Goal: Task Accomplishment & Management: Use online tool/utility

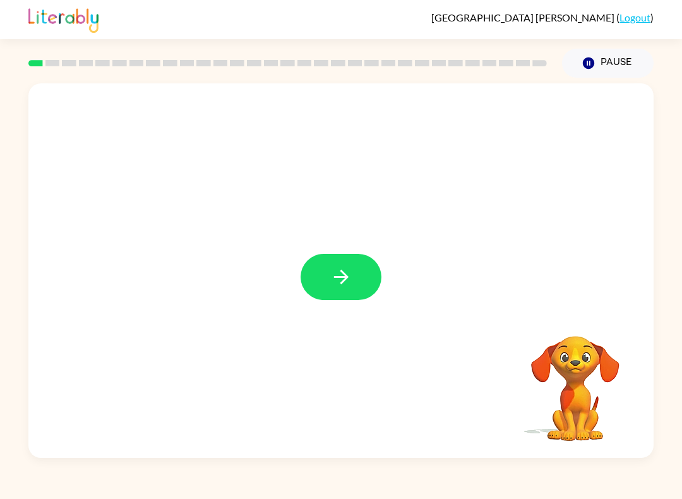
click at [347, 291] on button "button" at bounding box center [341, 277] width 81 height 46
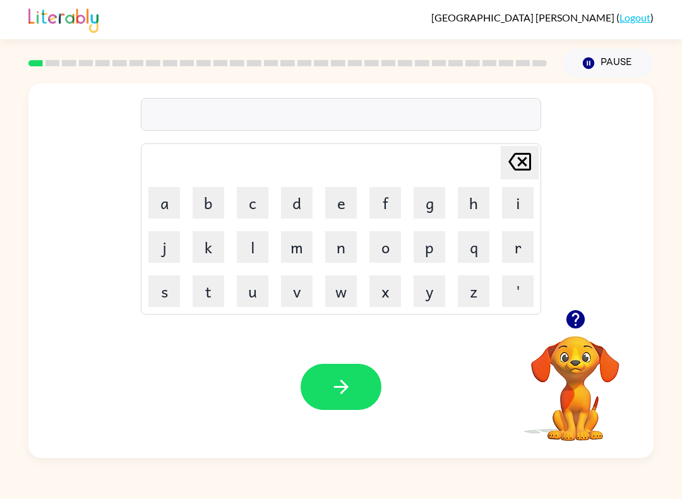
click at [434, 250] on button "p" at bounding box center [430, 247] width 32 height 32
click at [164, 207] on button "a" at bounding box center [164, 203] width 32 height 32
click at [298, 205] on button "d" at bounding box center [297, 203] width 32 height 32
click at [334, 392] on icon "button" at bounding box center [341, 387] width 22 height 22
click at [433, 253] on button "p" at bounding box center [430, 247] width 32 height 32
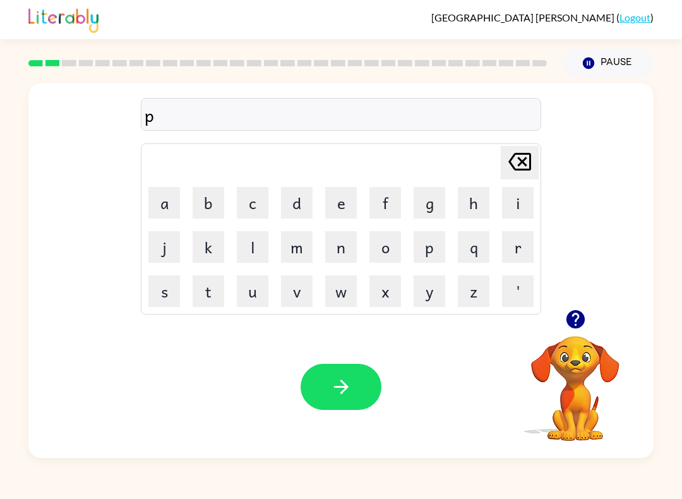
click at [262, 301] on button "u" at bounding box center [253, 291] width 32 height 32
click at [525, 161] on icon "[PERSON_NAME] last character input" at bounding box center [520, 162] width 30 height 30
click at [153, 204] on button "a" at bounding box center [164, 203] width 32 height 32
click at [345, 292] on button "w" at bounding box center [341, 291] width 32 height 32
click at [360, 383] on button "button" at bounding box center [341, 387] width 81 height 46
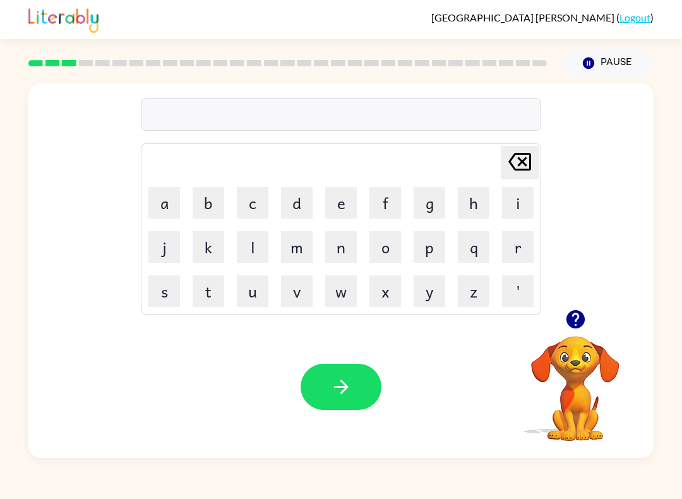
click at [336, 250] on button "n" at bounding box center [341, 247] width 32 height 32
click at [388, 243] on button "o" at bounding box center [386, 247] width 32 height 32
click at [520, 260] on button "r" at bounding box center [518, 247] width 32 height 32
click at [215, 296] on button "t" at bounding box center [209, 291] width 32 height 32
click at [485, 193] on button "h" at bounding box center [474, 203] width 32 height 32
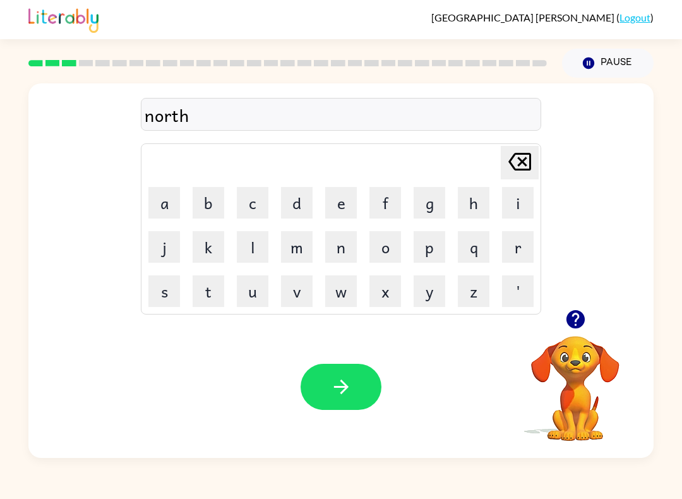
click at [353, 388] on button "button" at bounding box center [341, 387] width 81 height 46
click at [171, 306] on button "s" at bounding box center [164, 291] width 32 height 32
click at [347, 303] on button "w" at bounding box center [341, 291] width 32 height 32
click at [523, 205] on button "i" at bounding box center [518, 203] width 32 height 32
click at [292, 254] on button "m" at bounding box center [297, 247] width 32 height 32
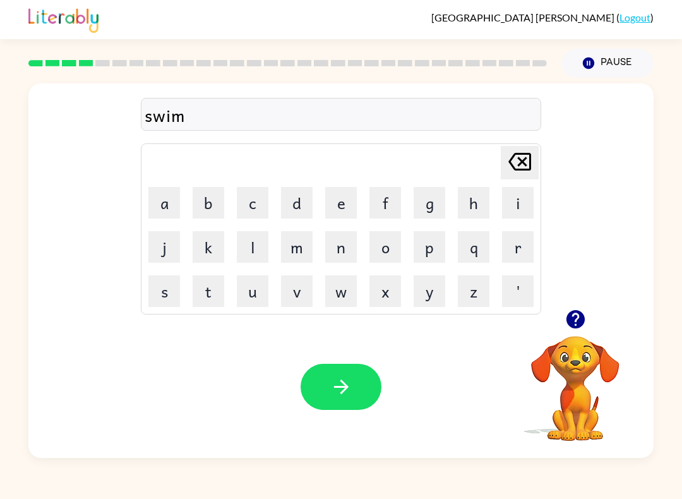
click at [363, 385] on button "button" at bounding box center [341, 387] width 81 height 46
click at [154, 298] on button "s" at bounding box center [164, 291] width 32 height 32
click at [259, 213] on button "c" at bounding box center [253, 203] width 32 height 32
click at [382, 252] on button "o" at bounding box center [386, 247] width 32 height 32
click at [254, 303] on button "u" at bounding box center [253, 291] width 32 height 32
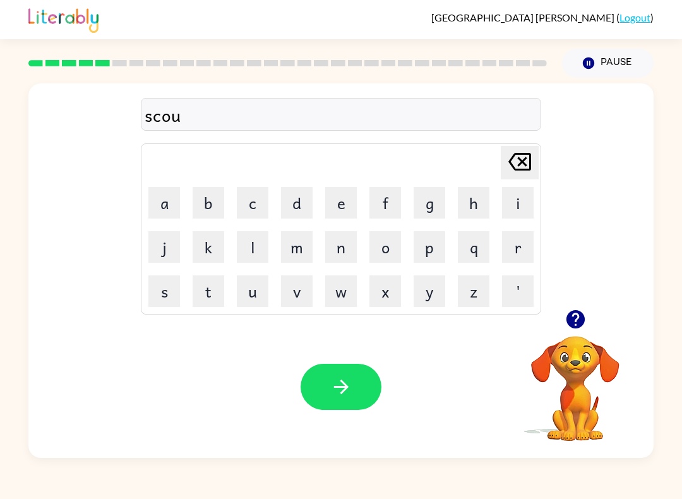
click at [205, 299] on button "t" at bounding box center [209, 291] width 32 height 32
click at [361, 389] on button "button" at bounding box center [341, 387] width 81 height 46
click at [172, 208] on button "a" at bounding box center [164, 203] width 32 height 32
click at [304, 244] on button "m" at bounding box center [297, 247] width 32 height 32
click at [344, 210] on button "e" at bounding box center [341, 203] width 32 height 32
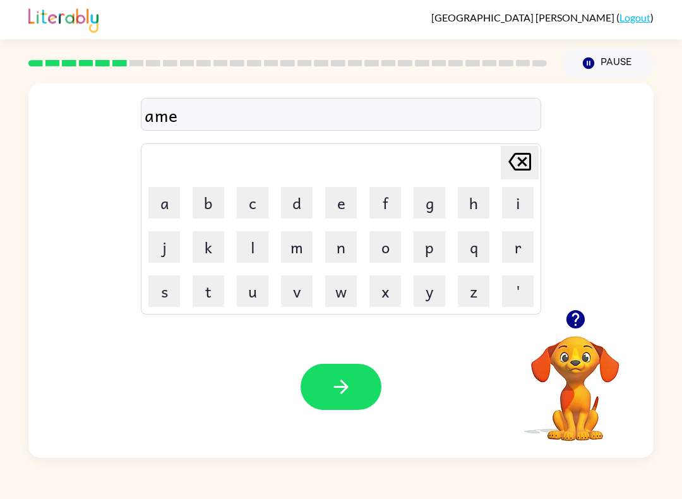
click at [366, 387] on button "button" at bounding box center [341, 387] width 81 height 46
click at [163, 303] on button "s" at bounding box center [164, 291] width 32 height 32
click at [260, 212] on button "c" at bounding box center [253, 203] width 32 height 32
click at [527, 244] on button "r" at bounding box center [518, 247] width 32 height 32
click at [526, 217] on button "i" at bounding box center [518, 203] width 32 height 32
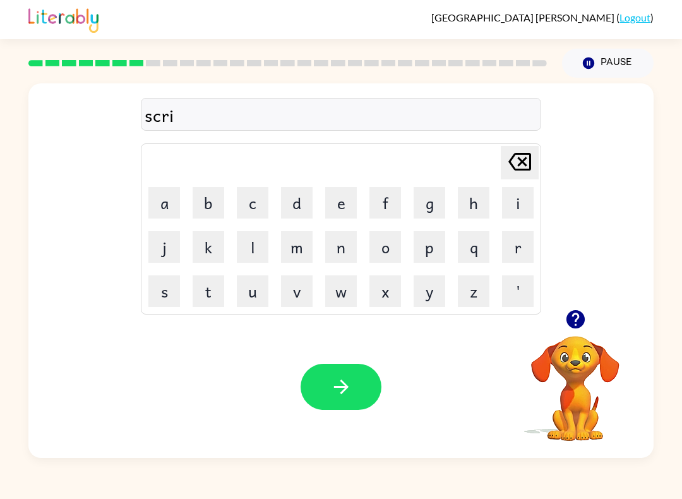
click at [214, 193] on button "b" at bounding box center [209, 203] width 32 height 32
click at [349, 207] on button "e" at bounding box center [341, 203] width 32 height 32
click at [256, 248] on button "l" at bounding box center [253, 247] width 32 height 32
click at [345, 398] on icon "button" at bounding box center [341, 387] width 22 height 22
click at [435, 203] on button "g" at bounding box center [430, 203] width 32 height 32
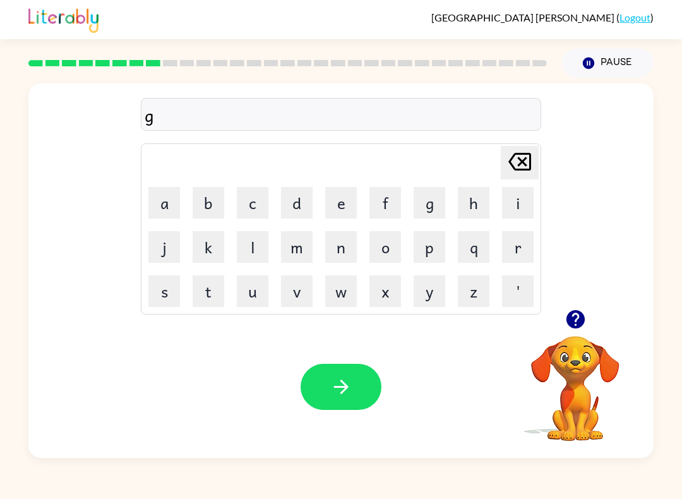
click at [523, 258] on button "r" at bounding box center [518, 247] width 32 height 32
click at [167, 198] on button "a" at bounding box center [164, 203] width 32 height 32
click at [399, 195] on button "f" at bounding box center [386, 203] width 32 height 32
click at [523, 164] on icon "[PERSON_NAME] last character input" at bounding box center [520, 162] width 30 height 30
click at [383, 212] on button "f" at bounding box center [386, 203] width 32 height 32
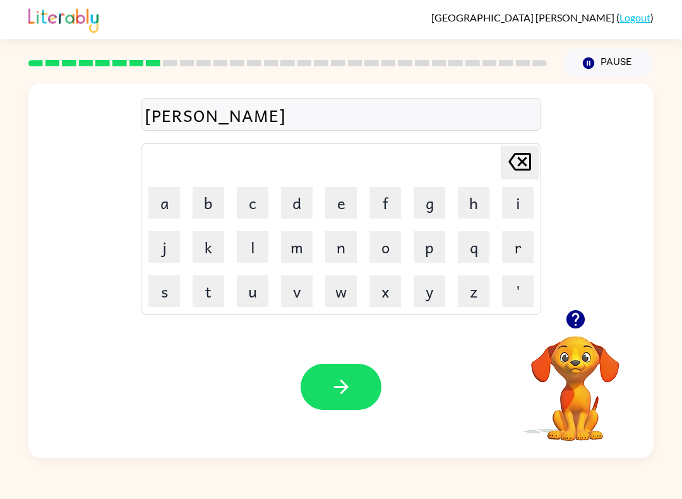
click at [370, 379] on button "button" at bounding box center [341, 387] width 81 height 46
click at [435, 244] on button "p" at bounding box center [430, 247] width 32 height 32
click at [383, 247] on button "o" at bounding box center [386, 247] width 32 height 32
click at [347, 252] on button "n" at bounding box center [341, 247] width 32 height 32
click at [526, 164] on icon "[PERSON_NAME] last character input" at bounding box center [520, 162] width 30 height 30
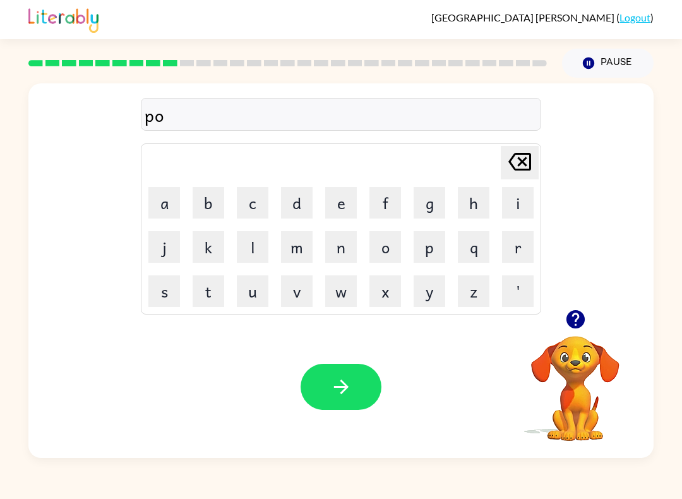
click at [340, 249] on button "n" at bounding box center [341, 247] width 32 height 32
click at [210, 291] on button "t" at bounding box center [209, 291] width 32 height 32
click at [157, 301] on button "s" at bounding box center [164, 291] width 32 height 32
click at [355, 392] on button "button" at bounding box center [341, 387] width 81 height 46
click at [255, 284] on button "u" at bounding box center [253, 291] width 32 height 32
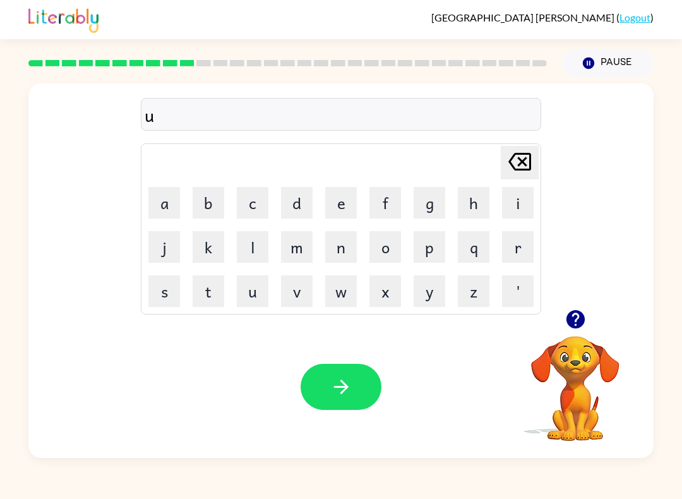
click at [345, 251] on button "n" at bounding box center [341, 247] width 32 height 32
click at [391, 210] on button "f" at bounding box center [386, 203] width 32 height 32
click at [395, 249] on button "o" at bounding box center [386, 247] width 32 height 32
click at [259, 241] on button "l" at bounding box center [253, 247] width 32 height 32
click at [304, 205] on button "d" at bounding box center [297, 203] width 32 height 32
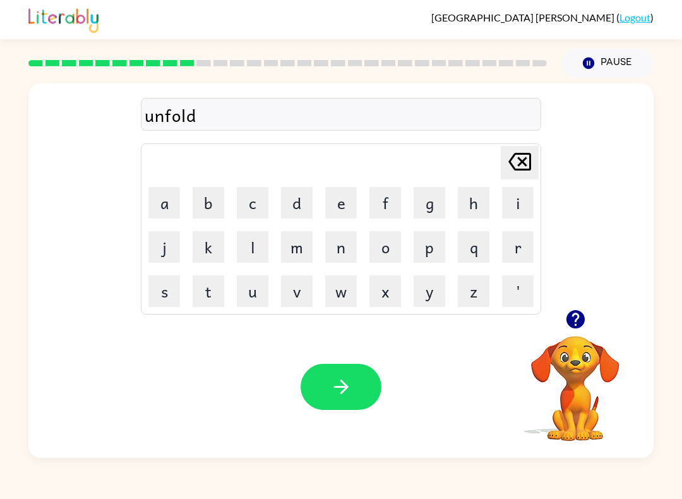
click at [341, 391] on icon "button" at bounding box center [341, 387] width 22 height 22
click at [296, 301] on button "v" at bounding box center [297, 291] width 32 height 32
click at [385, 253] on button "o" at bounding box center [386, 247] width 32 height 32
click at [205, 306] on button "t" at bounding box center [209, 291] width 32 height 32
click at [353, 205] on button "e" at bounding box center [341, 203] width 32 height 32
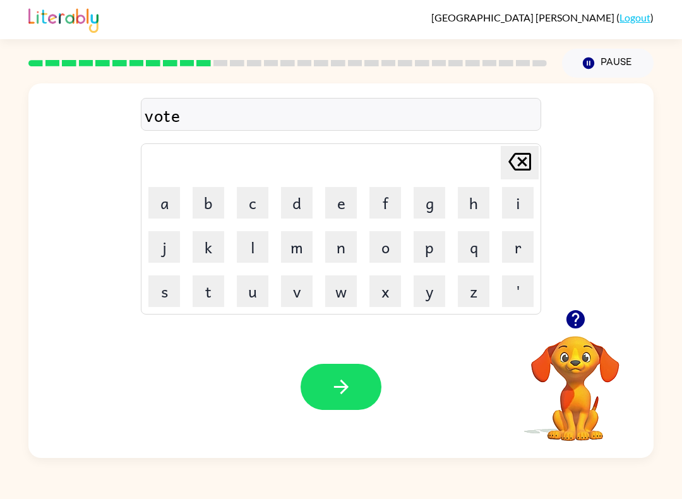
click at [355, 393] on button "button" at bounding box center [341, 387] width 81 height 46
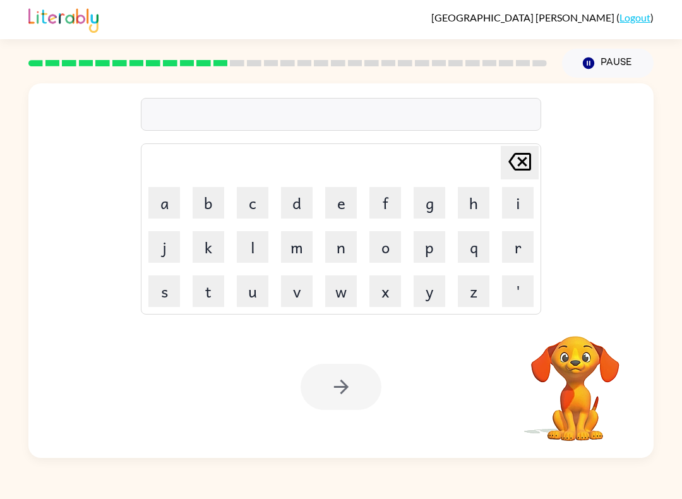
click at [295, 250] on button "m" at bounding box center [297, 247] width 32 height 32
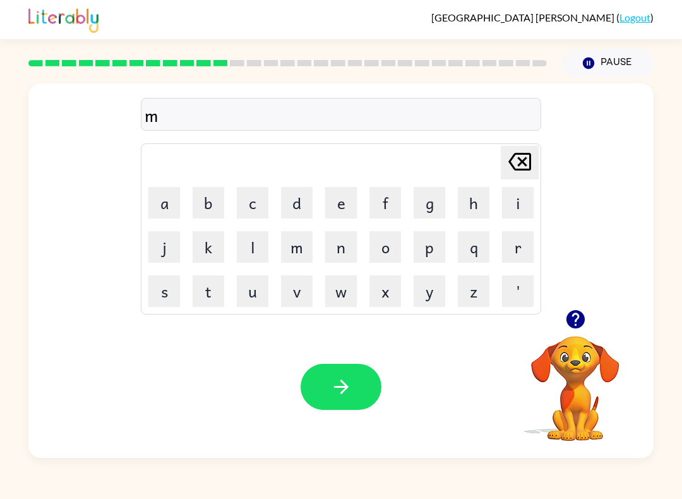
click at [514, 213] on button "i" at bounding box center [518, 203] width 32 height 32
click at [165, 296] on button "s" at bounding box center [164, 291] width 32 height 32
click at [209, 305] on button "t" at bounding box center [209, 291] width 32 height 32
click at [169, 200] on button "a" at bounding box center [164, 203] width 32 height 32
click at [251, 210] on button "c" at bounding box center [253, 203] width 32 height 32
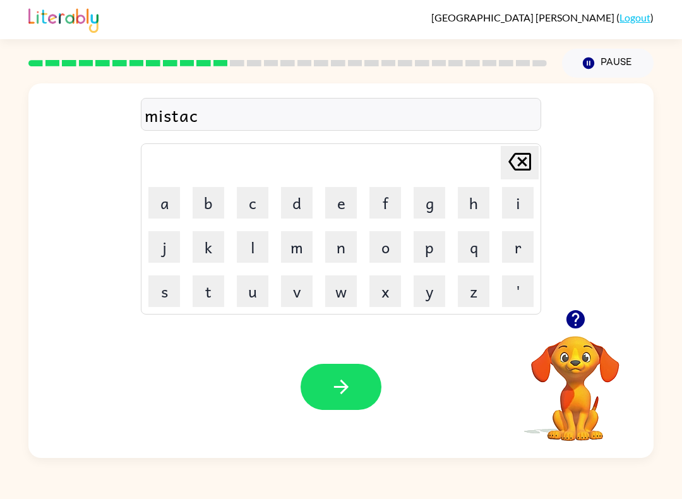
click at [341, 191] on button "e" at bounding box center [341, 203] width 32 height 32
click at [358, 399] on button "button" at bounding box center [341, 387] width 81 height 46
click at [207, 241] on button "k" at bounding box center [209, 247] width 32 height 32
click at [524, 199] on button "i" at bounding box center [518, 203] width 32 height 32
click at [341, 250] on button "n" at bounding box center [341, 247] width 32 height 32
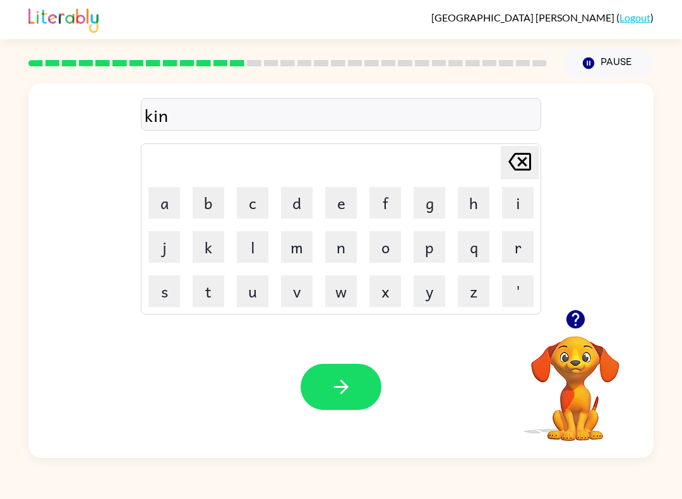
click at [299, 206] on button "d" at bounding box center [297, 203] width 32 height 32
click at [251, 249] on button "l" at bounding box center [253, 247] width 32 height 32
click at [426, 297] on button "y" at bounding box center [430, 291] width 32 height 32
click at [354, 390] on button "button" at bounding box center [341, 387] width 81 height 46
click at [301, 195] on button "d" at bounding box center [297, 203] width 32 height 32
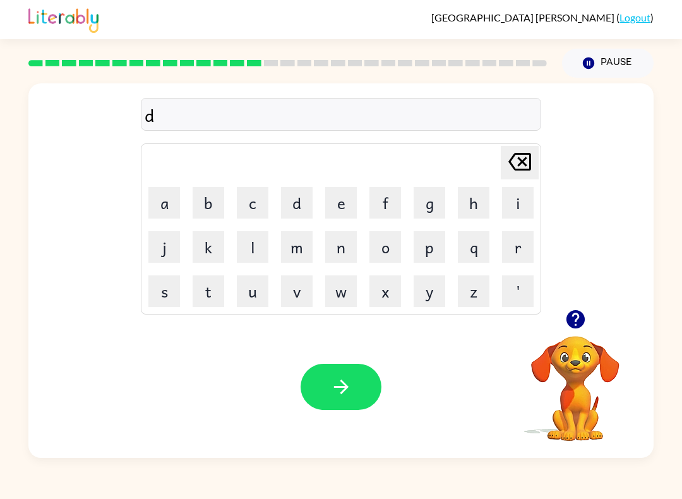
click at [346, 206] on button "e" at bounding box center [341, 203] width 32 height 32
click at [255, 247] on button "l" at bounding box center [253, 247] width 32 height 32
click at [172, 199] on button "a" at bounding box center [164, 203] width 32 height 32
click at [358, 386] on button "button" at bounding box center [341, 387] width 81 height 46
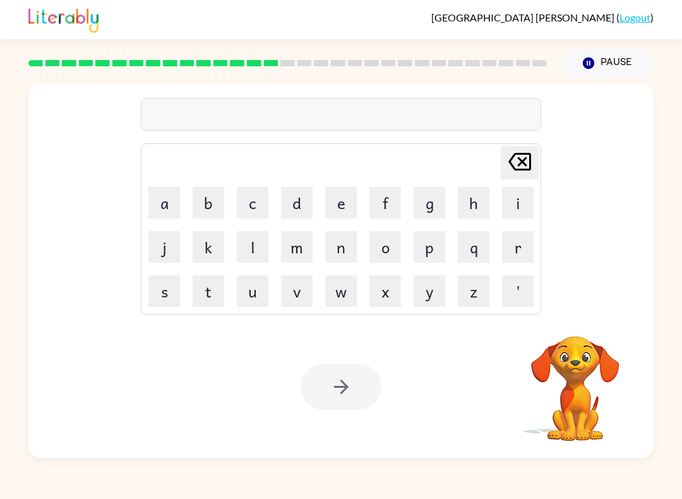
click at [260, 207] on button "c" at bounding box center [253, 203] width 32 height 32
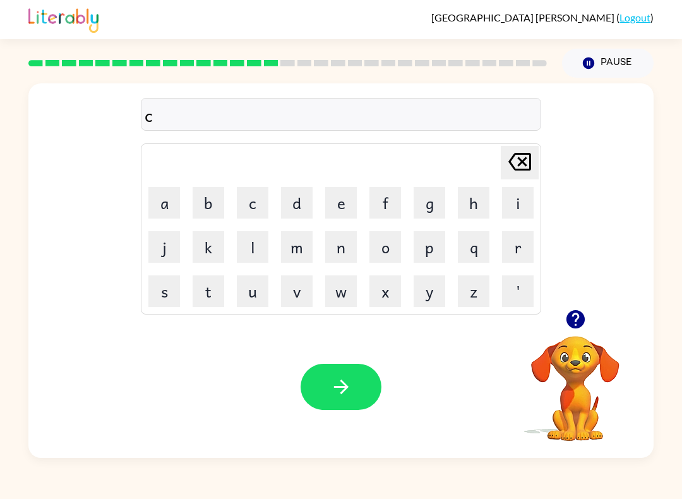
click at [397, 240] on button "o" at bounding box center [386, 247] width 32 height 32
click at [522, 244] on button "r" at bounding box center [518, 247] width 32 height 32
click at [297, 202] on button "d" at bounding box center [297, 203] width 32 height 32
click at [343, 391] on icon "button" at bounding box center [341, 387] width 15 height 15
click at [485, 289] on button "z" at bounding box center [474, 291] width 32 height 32
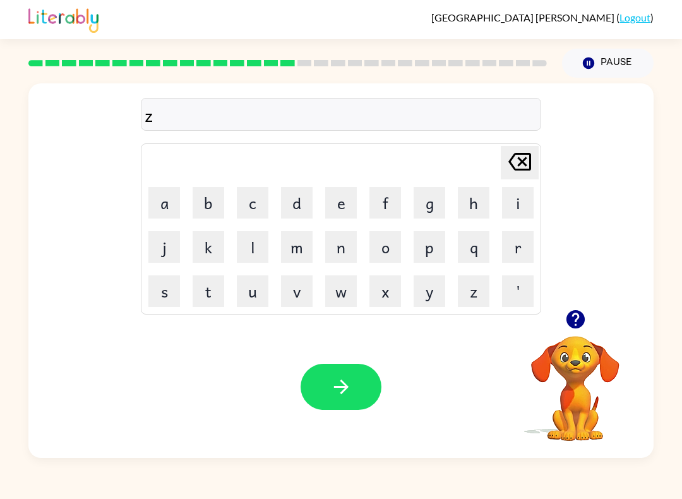
click at [514, 215] on button "i" at bounding box center [518, 203] width 32 height 32
click at [430, 251] on button "p" at bounding box center [430, 247] width 32 height 32
click at [353, 390] on button "button" at bounding box center [341, 387] width 81 height 46
click at [312, 203] on button "d" at bounding box center [297, 203] width 32 height 32
click at [507, 251] on button "r" at bounding box center [518, 247] width 32 height 32
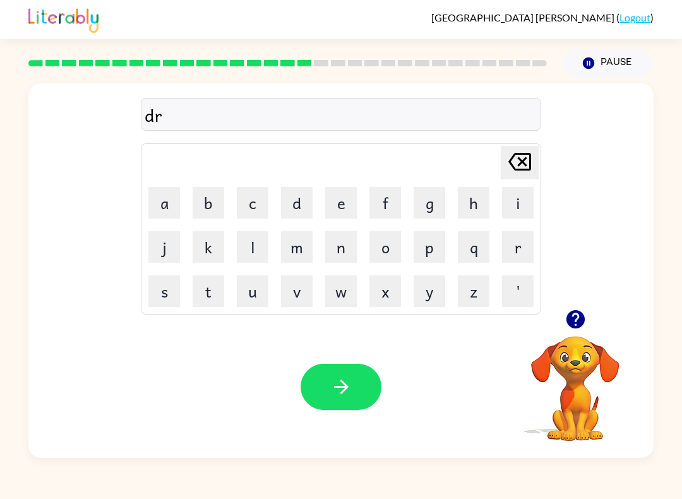
click at [383, 245] on button "o" at bounding box center [386, 247] width 32 height 32
click at [438, 242] on button "p" at bounding box center [430, 247] width 32 height 32
click at [510, 208] on button "i" at bounding box center [518, 203] width 32 height 32
click at [355, 256] on button "n" at bounding box center [341, 247] width 32 height 32
click at [432, 198] on button "g" at bounding box center [430, 203] width 32 height 32
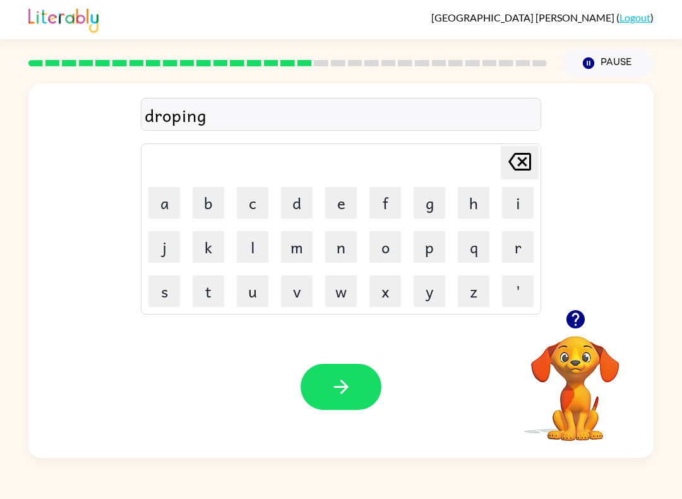
click at [351, 390] on icon "button" at bounding box center [341, 387] width 22 height 22
click at [478, 212] on button "h" at bounding box center [474, 203] width 32 height 32
click at [526, 198] on button "i" at bounding box center [518, 203] width 32 height 32
click at [527, 155] on icon at bounding box center [520, 162] width 23 height 18
click at [338, 200] on button "e" at bounding box center [341, 203] width 32 height 32
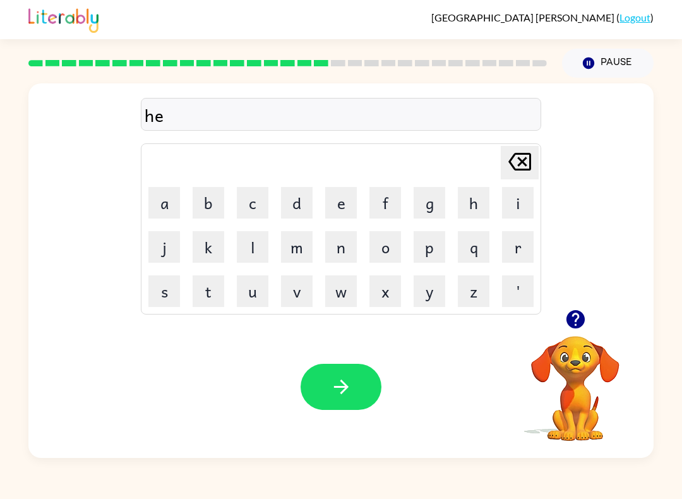
click at [522, 249] on button "r" at bounding box center [518, 247] width 32 height 32
click at [345, 366] on button "button" at bounding box center [341, 387] width 81 height 46
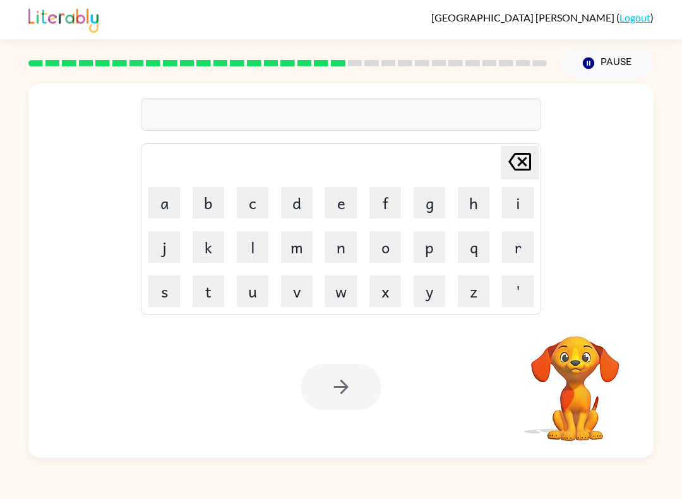
click at [521, 250] on button "r" at bounding box center [518, 247] width 32 height 32
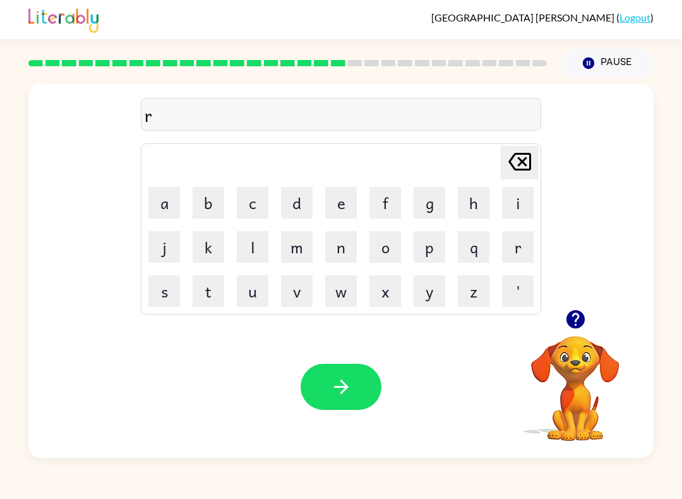
click at [338, 207] on button "e" at bounding box center [341, 203] width 32 height 32
click at [251, 218] on button "c" at bounding box center [253, 203] width 32 height 32
click at [471, 207] on button "h" at bounding box center [474, 203] width 32 height 32
click at [510, 175] on icon "[PERSON_NAME] last character input" at bounding box center [520, 162] width 30 height 30
click at [536, 160] on button "[PERSON_NAME] last character input" at bounding box center [520, 162] width 38 height 33
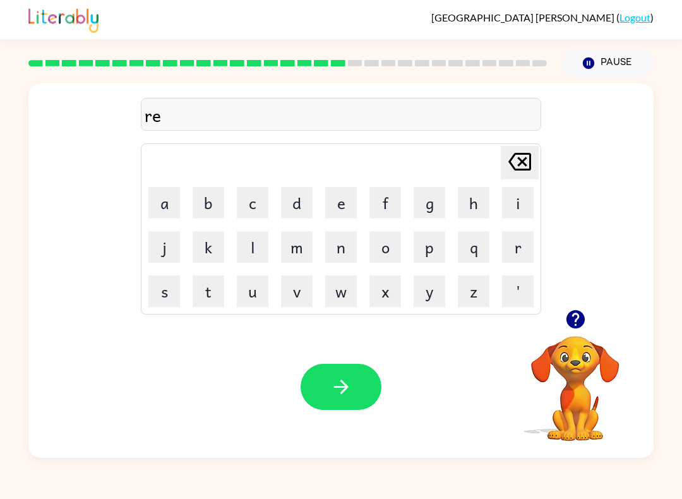
click at [354, 201] on button "e" at bounding box center [341, 203] width 32 height 32
click at [256, 199] on button "c" at bounding box center [253, 203] width 32 height 32
click at [429, 199] on button "g" at bounding box center [430, 203] width 32 height 32
click at [523, 170] on icon at bounding box center [520, 162] width 23 height 18
click at [474, 197] on button "h" at bounding box center [474, 203] width 32 height 32
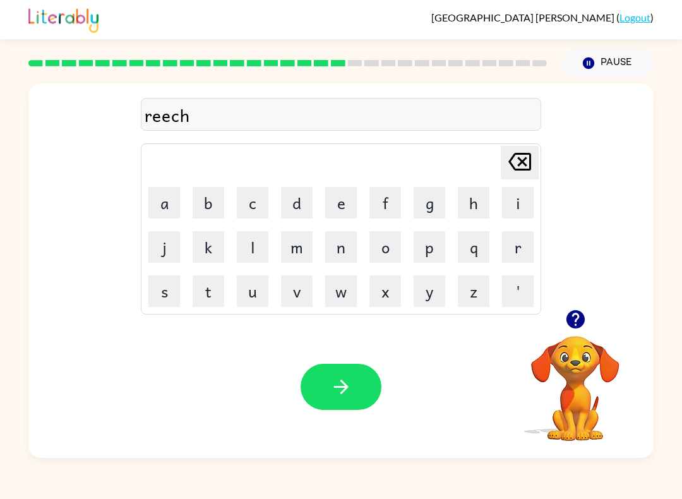
click at [320, 370] on button "button" at bounding box center [341, 387] width 81 height 46
click at [579, 308] on button "button" at bounding box center [576, 319] width 32 height 32
click at [473, 193] on button "h" at bounding box center [474, 203] width 32 height 32
click at [524, 193] on button "i" at bounding box center [518, 203] width 32 height 32
click at [345, 241] on button "n" at bounding box center [341, 247] width 32 height 32
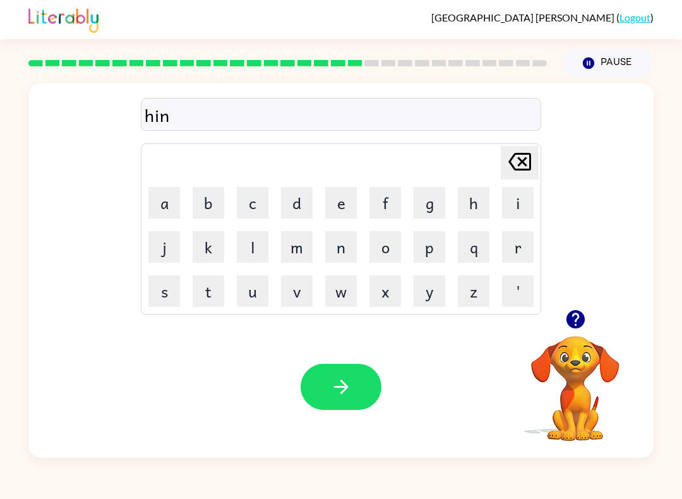
click at [196, 305] on button "t" at bounding box center [209, 291] width 32 height 32
click at [347, 204] on button "e" at bounding box center [341, 203] width 32 height 32
click at [305, 204] on button "d" at bounding box center [297, 203] width 32 height 32
click at [359, 371] on button "button" at bounding box center [341, 387] width 81 height 46
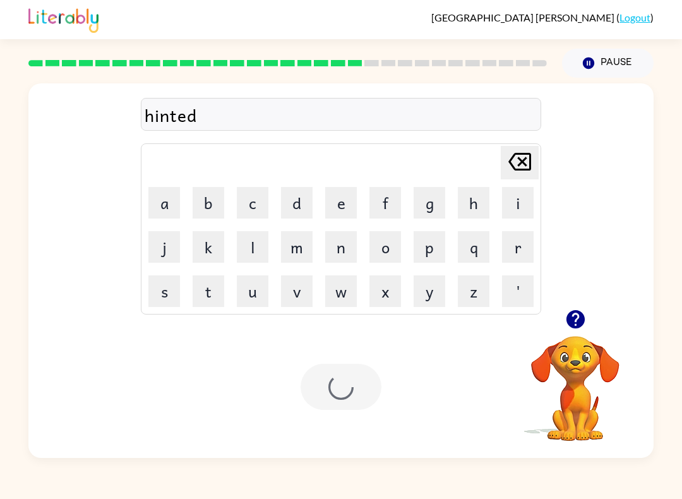
click at [359, 370] on div at bounding box center [341, 387] width 81 height 46
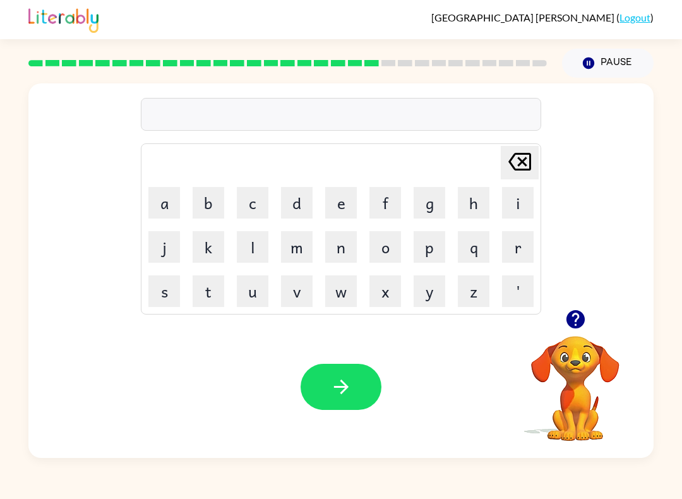
click at [527, 243] on button "r" at bounding box center [518, 247] width 32 height 32
click at [526, 208] on button "i" at bounding box center [518, 203] width 32 height 32
click at [254, 199] on button "c" at bounding box center [253, 203] width 32 height 32
click at [337, 203] on button "e" at bounding box center [341, 203] width 32 height 32
click at [363, 398] on button "button" at bounding box center [341, 387] width 81 height 46
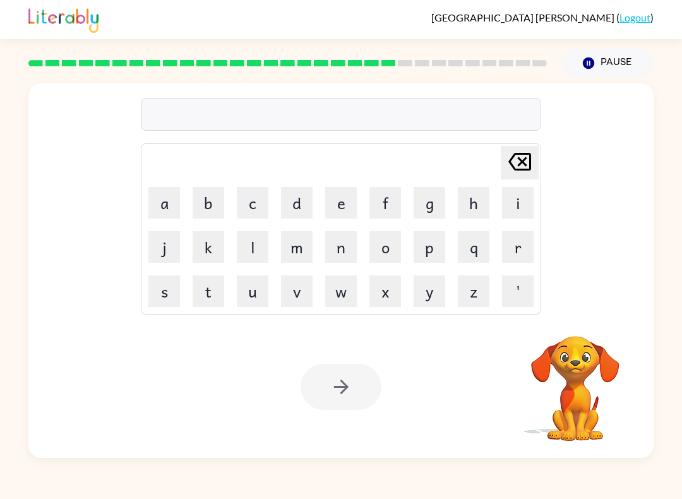
click at [520, 249] on button "r" at bounding box center [518, 247] width 32 height 32
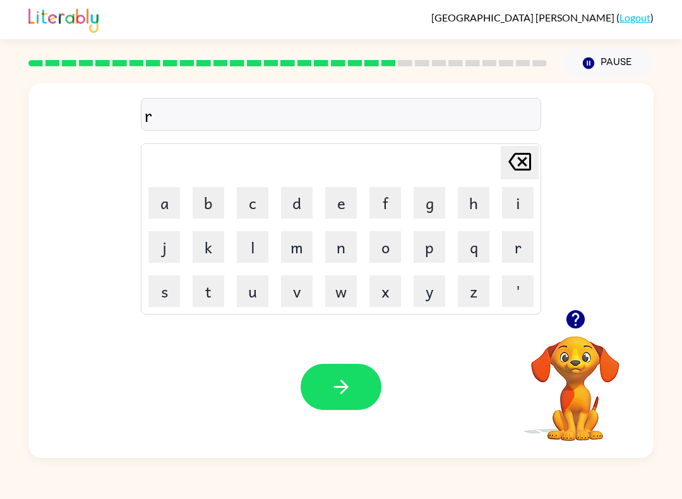
click at [178, 208] on button "a" at bounding box center [164, 203] width 32 height 32
click at [531, 198] on button "i" at bounding box center [518, 203] width 32 height 32
click at [347, 255] on button "n" at bounding box center [341, 247] width 32 height 32
click at [251, 205] on button "c" at bounding box center [253, 203] width 32 height 32
click at [399, 248] on button "o" at bounding box center [386, 247] width 32 height 32
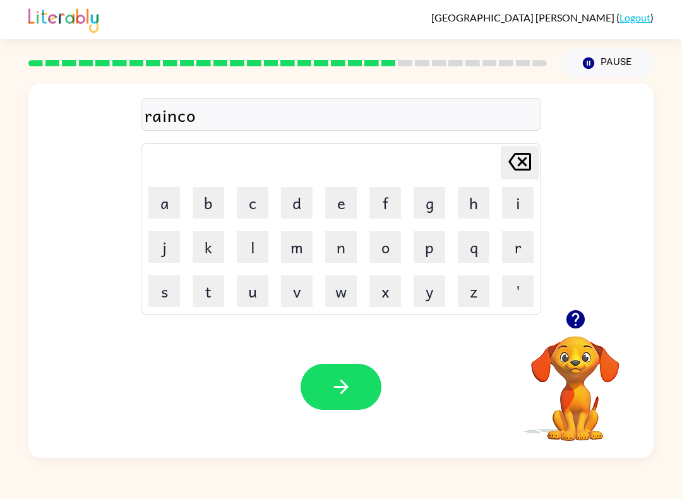
click at [253, 293] on button "u" at bounding box center [253, 291] width 32 height 32
click at [217, 306] on button "t" at bounding box center [209, 291] width 32 height 32
click at [346, 408] on button "button" at bounding box center [341, 387] width 81 height 46
click at [523, 245] on button "r" at bounding box center [518, 247] width 32 height 32
click at [578, 313] on icon "button" at bounding box center [575, 319] width 18 height 18
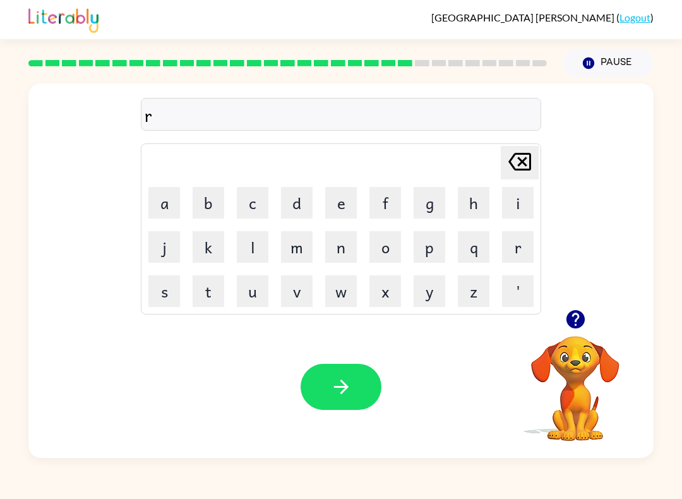
click at [328, 217] on button "e" at bounding box center [341, 203] width 32 height 32
click at [310, 246] on button "m" at bounding box center [297, 247] width 32 height 32
click at [164, 205] on button "a" at bounding box center [164, 203] width 32 height 32
click at [522, 249] on button "r" at bounding box center [518, 247] width 32 height 32
click at [216, 250] on button "k" at bounding box center [209, 247] width 32 height 32
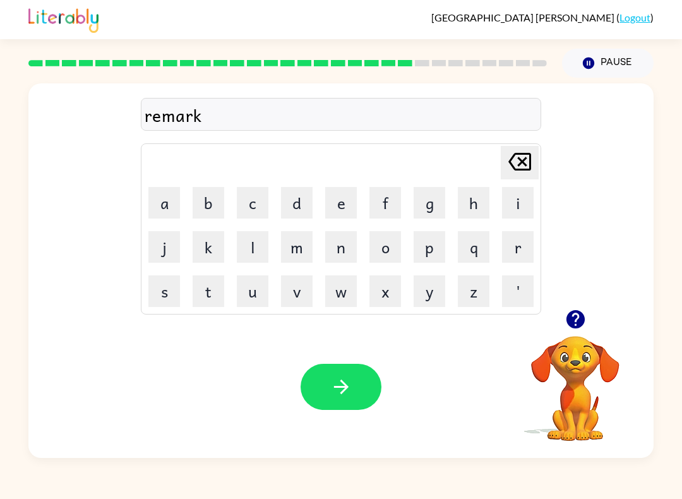
click at [337, 369] on button "button" at bounding box center [341, 387] width 81 height 46
click at [339, 207] on button "e" at bounding box center [341, 203] width 32 height 32
click at [308, 202] on button "d" at bounding box center [297, 203] width 32 height 32
click at [283, 304] on button "v" at bounding box center [297, 291] width 32 height 32
click at [171, 198] on button "a" at bounding box center [164, 203] width 32 height 32
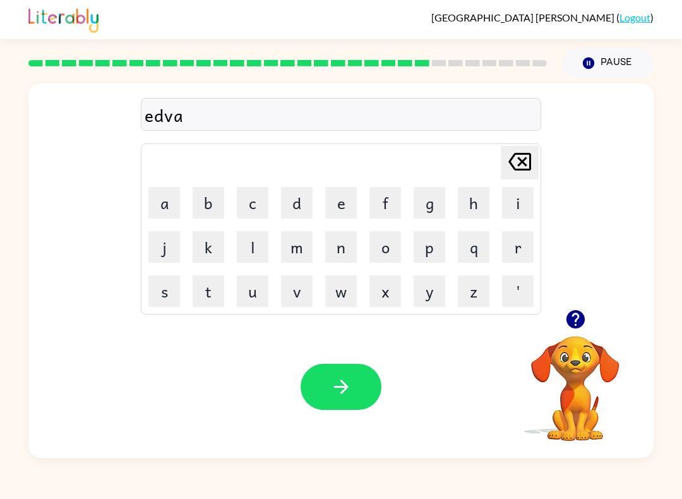
click at [347, 243] on button "n" at bounding box center [341, 247] width 32 height 32
click at [255, 205] on button "c" at bounding box center [253, 203] width 32 height 32
click at [523, 202] on button "i" at bounding box center [518, 203] width 32 height 32
click at [336, 262] on button "n" at bounding box center [341, 247] width 32 height 32
click at [428, 184] on td "g" at bounding box center [429, 202] width 43 height 43
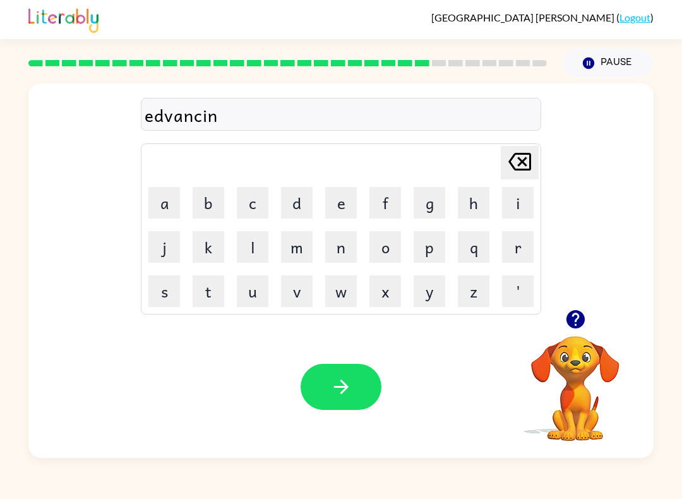
click at [426, 216] on button "g" at bounding box center [430, 203] width 32 height 32
click at [371, 386] on button "button" at bounding box center [341, 387] width 81 height 46
click at [167, 284] on button "s" at bounding box center [164, 291] width 32 height 32
click at [246, 289] on button "u" at bounding box center [253, 291] width 32 height 32
click at [347, 240] on button "n" at bounding box center [341, 247] width 32 height 32
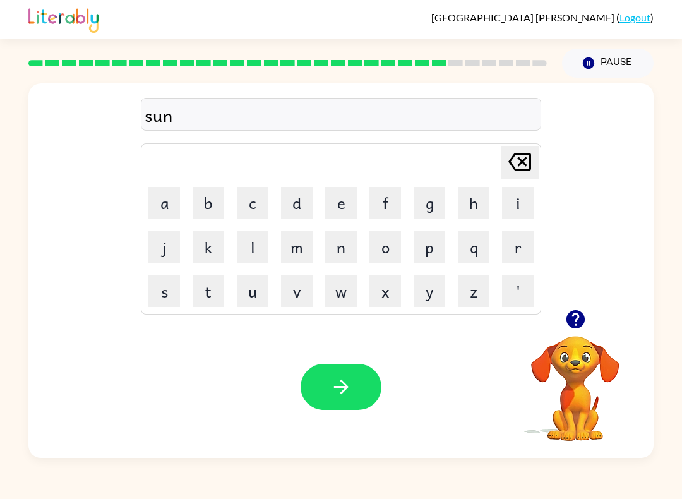
click at [255, 256] on button "l" at bounding box center [253, 247] width 32 height 32
click at [214, 281] on button "t" at bounding box center [209, 291] width 32 height 32
click at [523, 147] on icon "[PERSON_NAME] last character input" at bounding box center [520, 162] width 30 height 30
click at [531, 202] on button "i" at bounding box center [518, 203] width 32 height 32
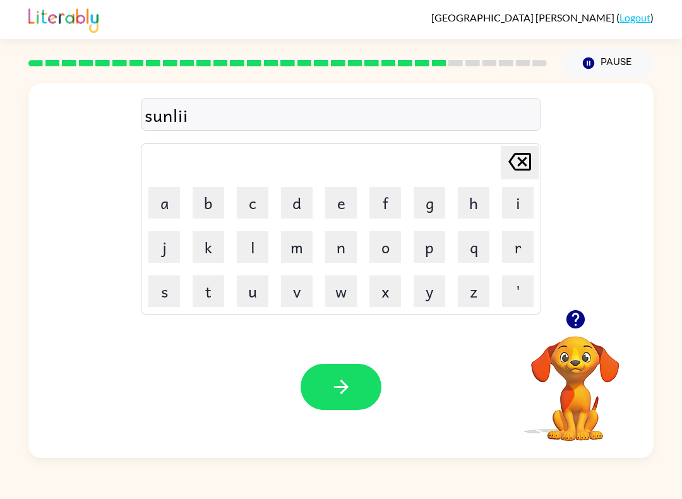
click at [521, 161] on icon at bounding box center [520, 162] width 23 height 18
click at [213, 288] on button "t" at bounding box center [209, 291] width 32 height 32
click at [356, 381] on button "button" at bounding box center [341, 387] width 81 height 46
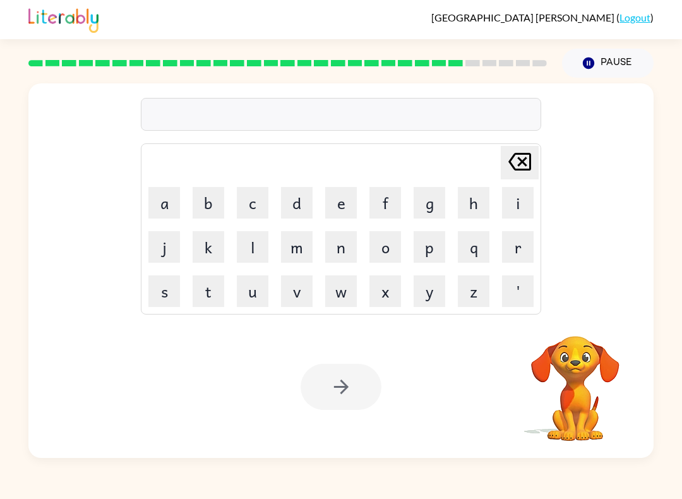
click at [300, 197] on button "d" at bounding box center [297, 203] width 32 height 32
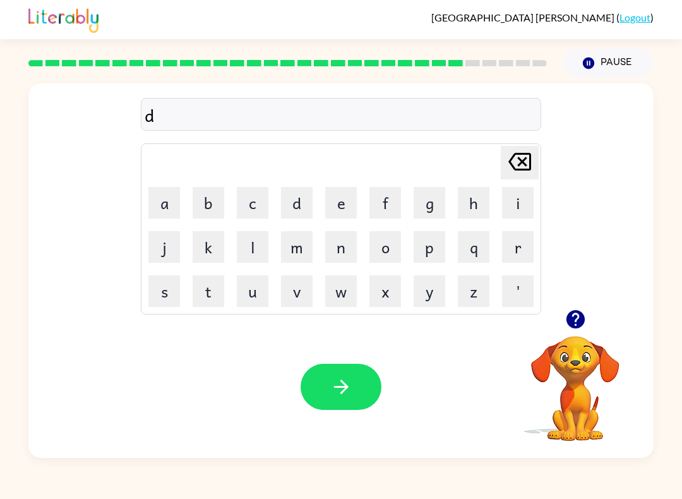
click at [519, 204] on button "i" at bounding box center [518, 203] width 32 height 32
click at [174, 299] on button "s" at bounding box center [164, 291] width 32 height 32
click at [254, 210] on button "c" at bounding box center [253, 203] width 32 height 32
click at [380, 250] on button "o" at bounding box center [386, 247] width 32 height 32
click at [297, 296] on button "v" at bounding box center [297, 291] width 32 height 32
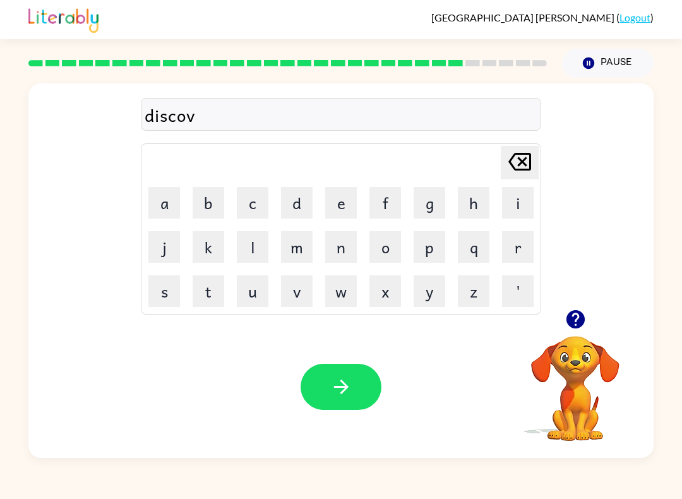
click at [342, 202] on button "e" at bounding box center [341, 203] width 32 height 32
click at [521, 241] on button "r" at bounding box center [518, 247] width 32 height 32
click at [349, 406] on button "button" at bounding box center [341, 387] width 81 height 46
click at [291, 250] on button "m" at bounding box center [297, 247] width 32 height 32
click at [390, 239] on button "o" at bounding box center [386, 247] width 32 height 32
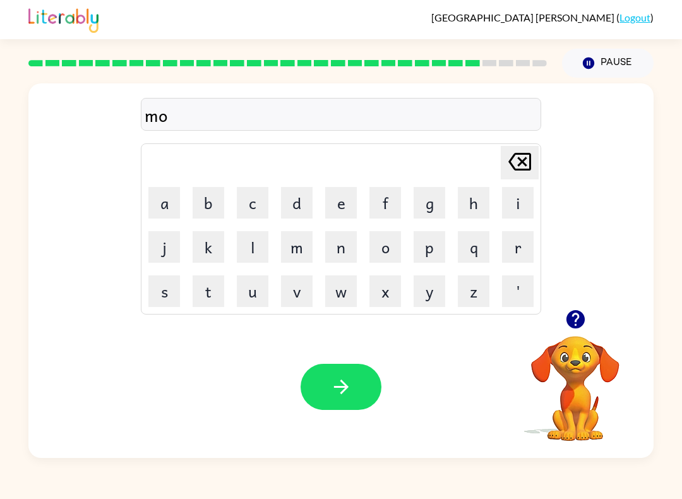
click at [253, 286] on button "u" at bounding box center [253, 291] width 32 height 32
click at [522, 164] on icon "[PERSON_NAME] last character input" at bounding box center [520, 162] width 30 height 30
click at [252, 288] on button "u" at bounding box center [253, 291] width 32 height 32
click at [335, 255] on button "n" at bounding box center [341, 247] width 32 height 32
click at [516, 162] on icon "[PERSON_NAME] last character input" at bounding box center [520, 162] width 30 height 30
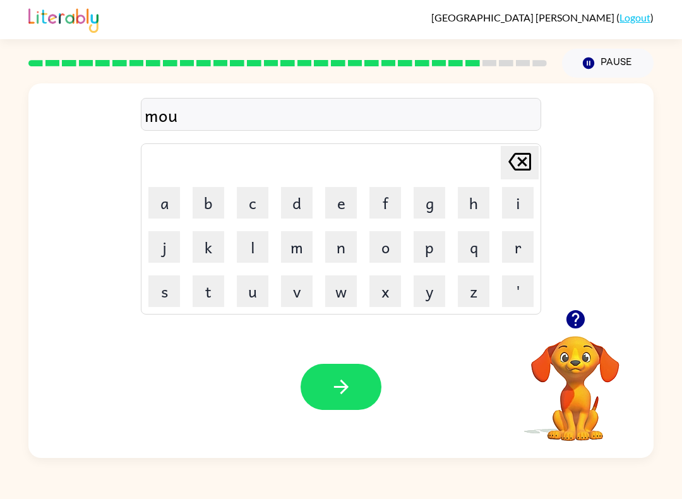
click at [521, 155] on icon at bounding box center [520, 162] width 23 height 18
click at [523, 153] on icon "[PERSON_NAME] last character input" at bounding box center [520, 162] width 30 height 30
click at [256, 298] on button "u" at bounding box center [253, 291] width 32 height 32
click at [399, 244] on button "o" at bounding box center [386, 247] width 32 height 32
click at [520, 148] on icon "[PERSON_NAME] last character input" at bounding box center [520, 162] width 30 height 30
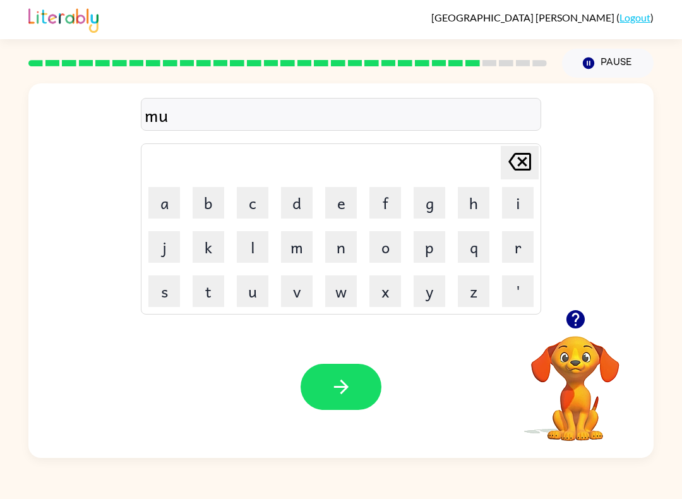
click at [524, 152] on icon "[PERSON_NAME] last character input" at bounding box center [520, 162] width 30 height 30
click at [387, 235] on button "o" at bounding box center [386, 247] width 32 height 32
click at [255, 291] on button "u" at bounding box center [253, 291] width 32 height 32
click at [345, 235] on button "n" at bounding box center [341, 247] width 32 height 32
click at [529, 161] on icon at bounding box center [520, 162] width 23 height 18
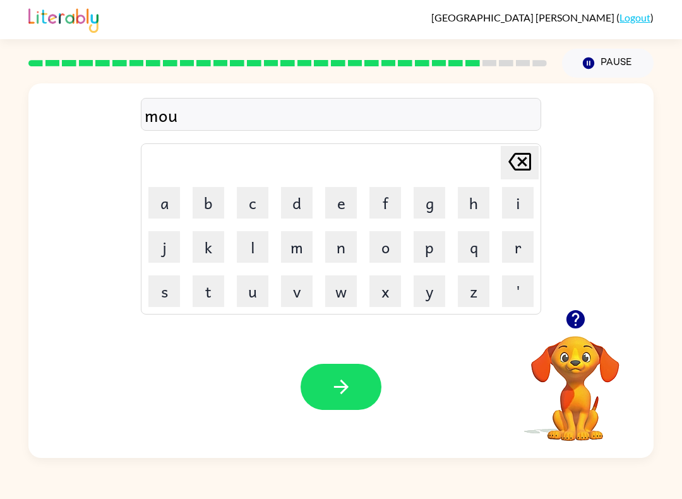
click at [355, 246] on button "n" at bounding box center [341, 247] width 32 height 32
click at [330, 379] on icon "button" at bounding box center [341, 387] width 22 height 22
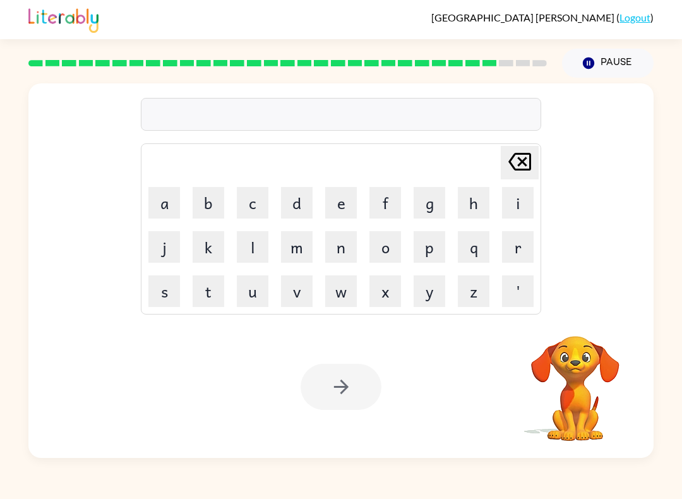
click at [347, 291] on button "w" at bounding box center [341, 291] width 32 height 32
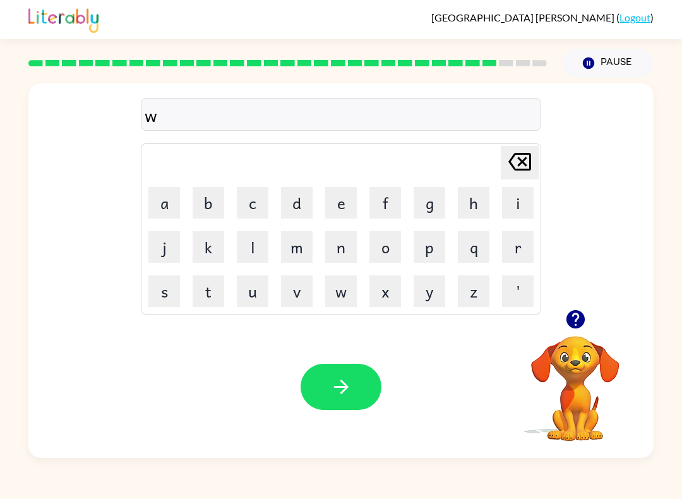
click at [344, 198] on button "e" at bounding box center [341, 203] width 32 height 32
click at [344, 197] on button "e" at bounding box center [341, 203] width 32 height 32
click at [253, 241] on button "l" at bounding box center [253, 247] width 32 height 32
click at [342, 395] on icon "button" at bounding box center [341, 387] width 22 height 22
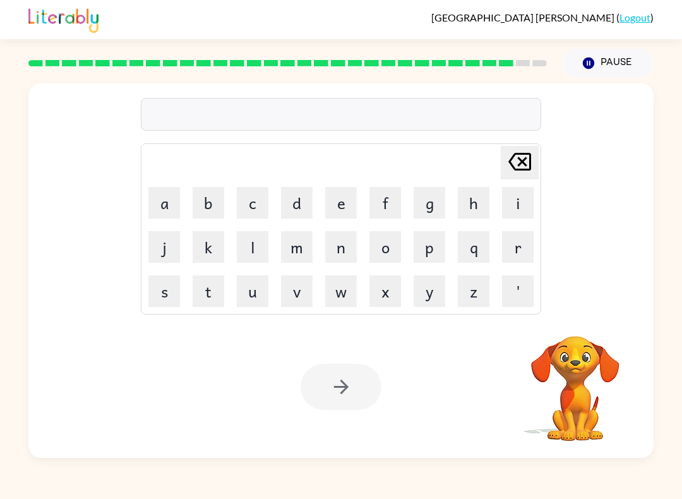
click at [202, 201] on button "b" at bounding box center [209, 203] width 32 height 32
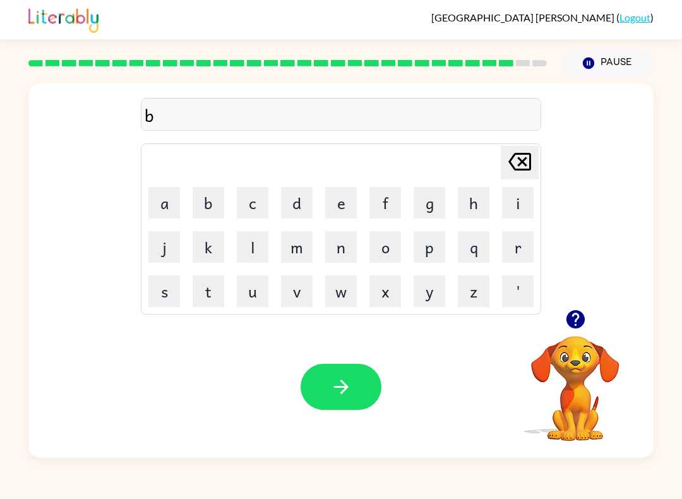
click at [342, 210] on button "e" at bounding box center [341, 203] width 32 height 32
click at [342, 242] on button "n" at bounding box center [341, 247] width 32 height 32
click at [205, 301] on button "t" at bounding box center [209, 291] width 32 height 32
click at [355, 392] on button "button" at bounding box center [341, 387] width 81 height 46
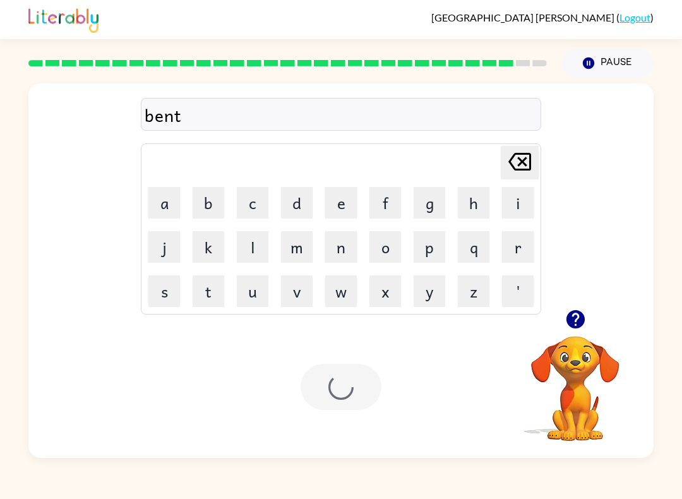
click at [361, 401] on div at bounding box center [341, 387] width 81 height 46
click at [365, 389] on div at bounding box center [341, 387] width 81 height 46
click at [164, 210] on button "a" at bounding box center [164, 203] width 32 height 32
click at [396, 205] on button "f" at bounding box center [386, 203] width 32 height 32
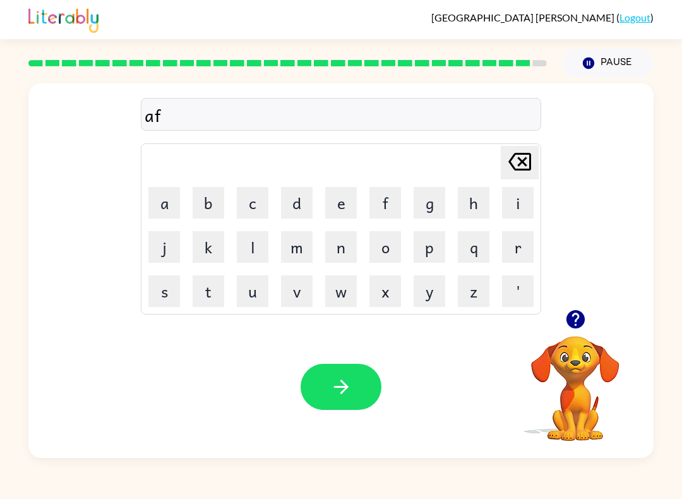
click at [207, 293] on button "t" at bounding box center [209, 291] width 32 height 32
click at [346, 207] on button "e" at bounding box center [341, 203] width 32 height 32
click at [522, 246] on button "r" at bounding box center [518, 247] width 32 height 32
click at [346, 248] on button "n" at bounding box center [341, 247] width 32 height 32
click at [387, 246] on button "o" at bounding box center [386, 247] width 32 height 32
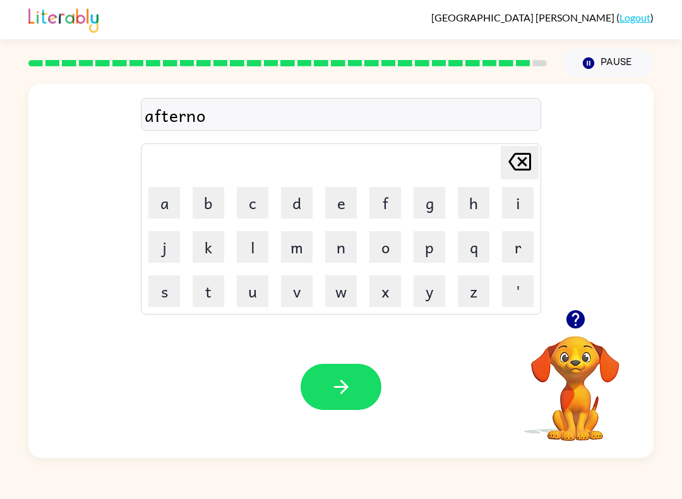
click at [398, 233] on button "o" at bounding box center [386, 247] width 32 height 32
click at [355, 246] on button "n" at bounding box center [341, 247] width 32 height 32
click at [363, 394] on button "button" at bounding box center [341, 387] width 81 height 46
